Goal: Task Accomplishment & Management: Use online tool/utility

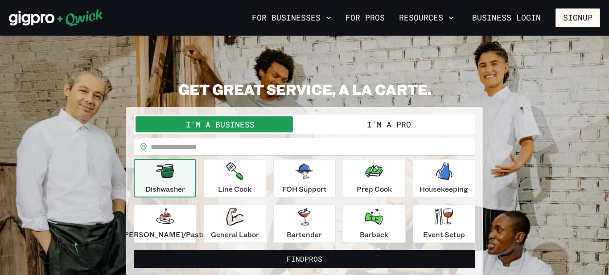
click at [382, 125] on button "I'm a Pro" at bounding box center [388, 124] width 169 height 16
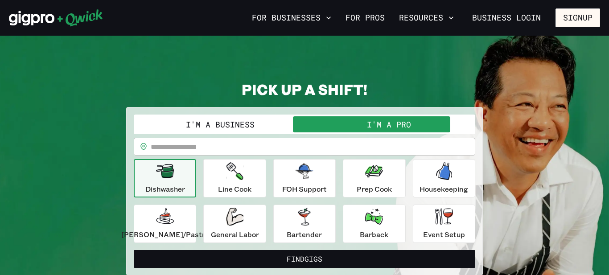
click at [174, 177] on icon "button" at bounding box center [165, 171] width 18 height 14
click at [236, 179] on icon "button" at bounding box center [234, 171] width 17 height 18
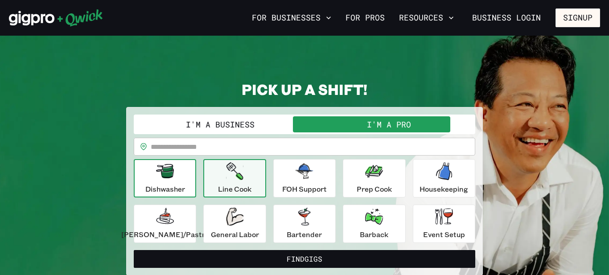
click at [167, 180] on div "Dishwasher" at bounding box center [165, 178] width 40 height 32
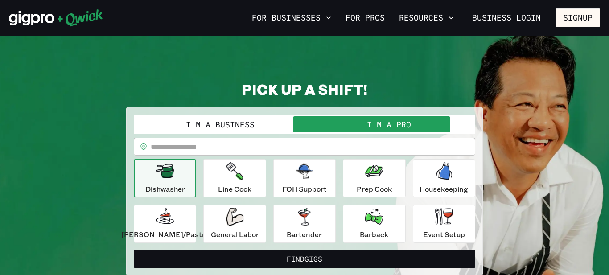
click at [172, 148] on input "text" at bounding box center [313, 147] width 324 height 18
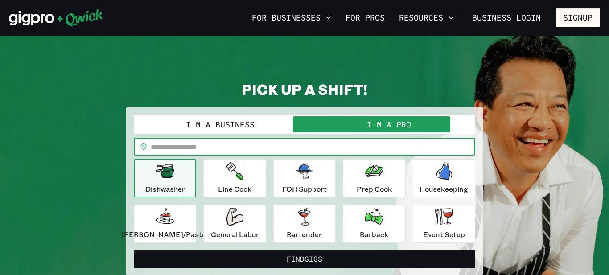
type input "*****"
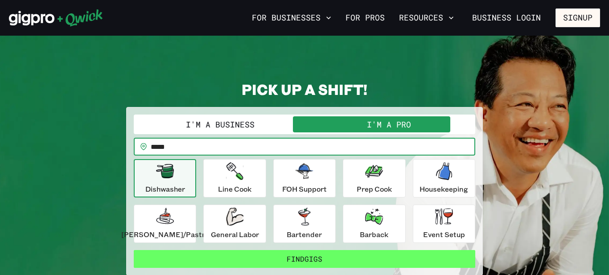
click at [288, 263] on button "Find Gigs" at bounding box center [304, 259] width 341 height 18
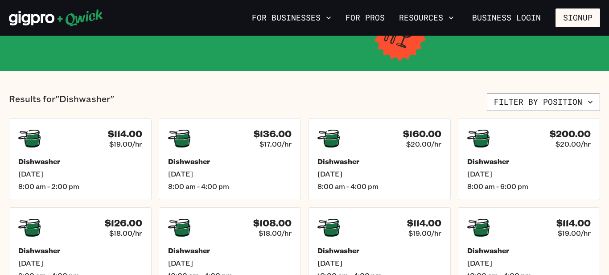
scroll to position [168, 0]
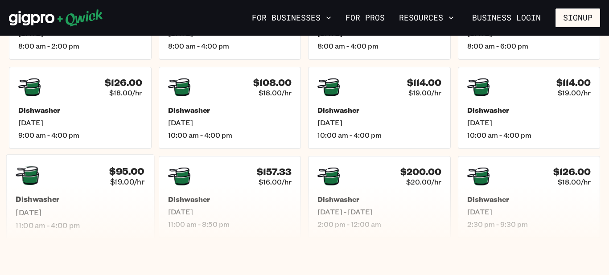
click at [25, 156] on div "$95.00 $19.00/hr Dishwasher [DATE] 11:00 am - 4:00 pm" at bounding box center [80, 196] width 148 height 85
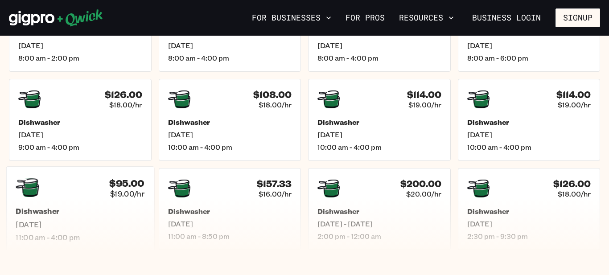
scroll to position [276, 0]
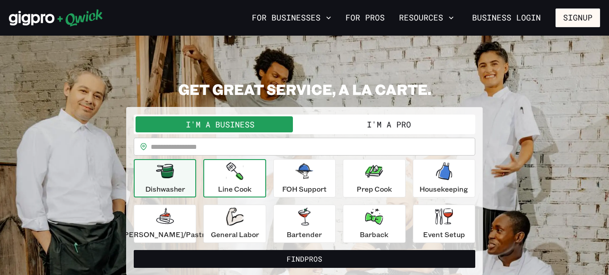
click at [240, 184] on p "Line Cook" at bounding box center [234, 189] width 33 height 11
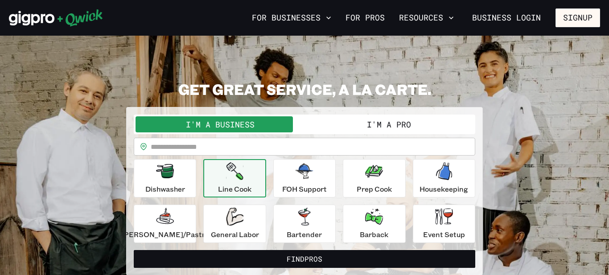
click at [384, 125] on button "I'm a Pro" at bounding box center [388, 124] width 169 height 16
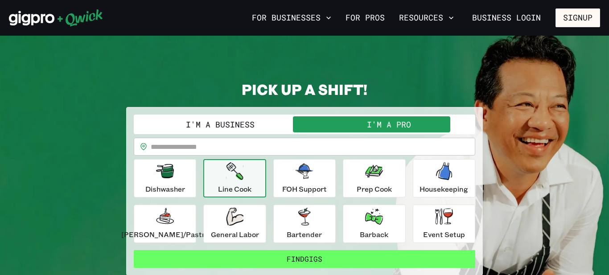
click at [292, 257] on button "Find Gigs" at bounding box center [304, 259] width 341 height 18
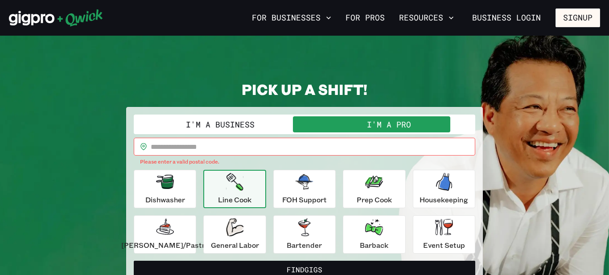
click at [164, 147] on input "text" at bounding box center [313, 147] width 324 height 18
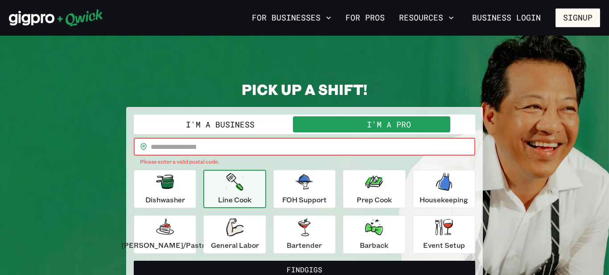
type input "*****"
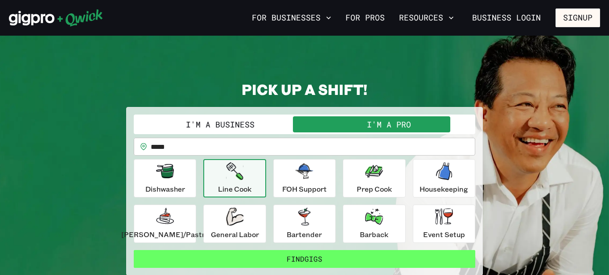
click at [274, 254] on button "Find Gigs" at bounding box center [304, 259] width 341 height 18
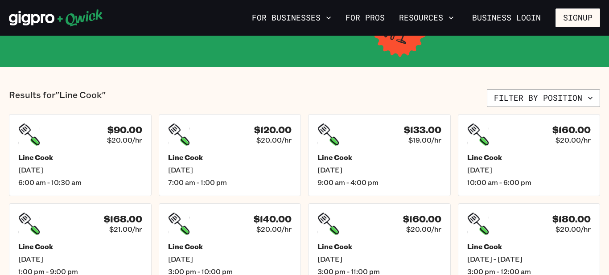
scroll to position [170, 0]
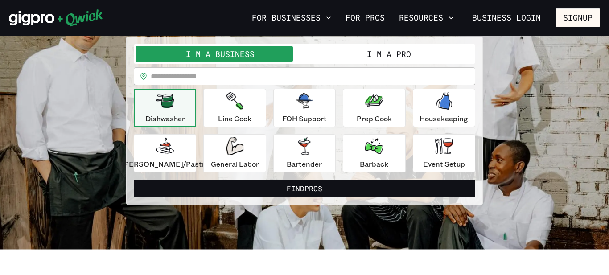
scroll to position [77, 0]
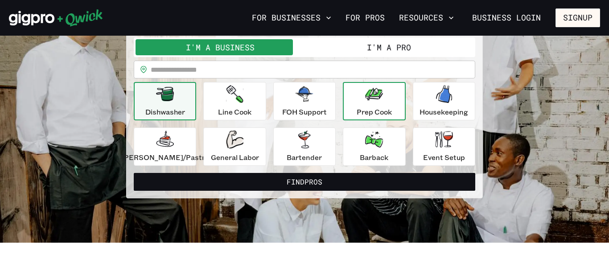
click at [371, 109] on p "Prep Cook" at bounding box center [373, 111] width 35 height 11
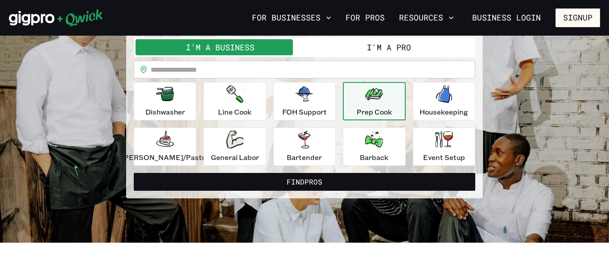
click at [364, 49] on button "I'm a Pro" at bounding box center [388, 47] width 169 height 16
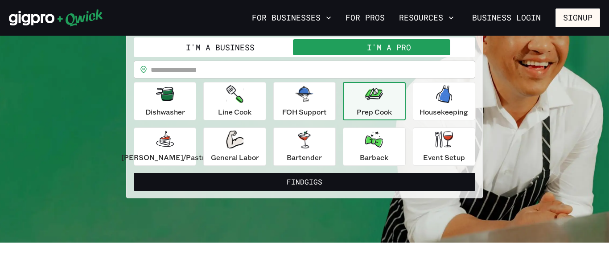
click at [292, 191] on div "I'm a Business I'm a Pro I’m a PRO looking for Gigs as a.. Prep Cook ********* …" at bounding box center [304, 114] width 356 height 168
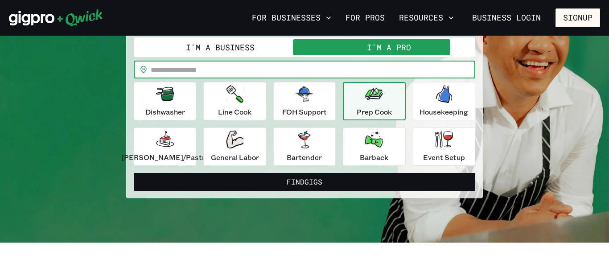
click at [165, 70] on input "text" at bounding box center [313, 70] width 324 height 18
type input "*****"
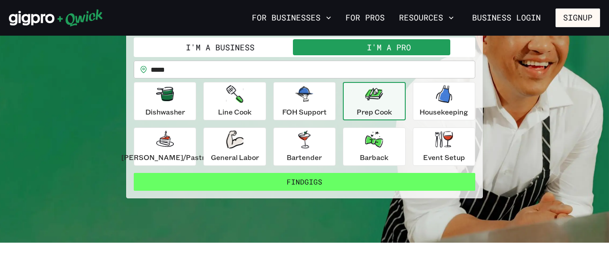
click at [295, 183] on button "Find Gigs" at bounding box center [304, 182] width 341 height 18
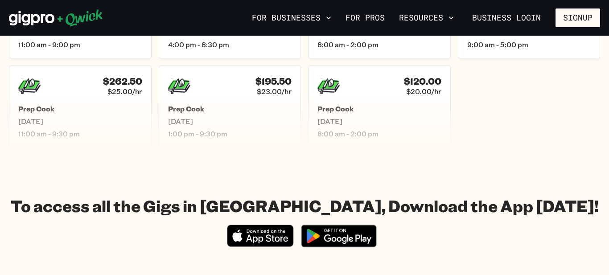
scroll to position [313, 0]
